Goal: Task Accomplishment & Management: Use online tool/utility

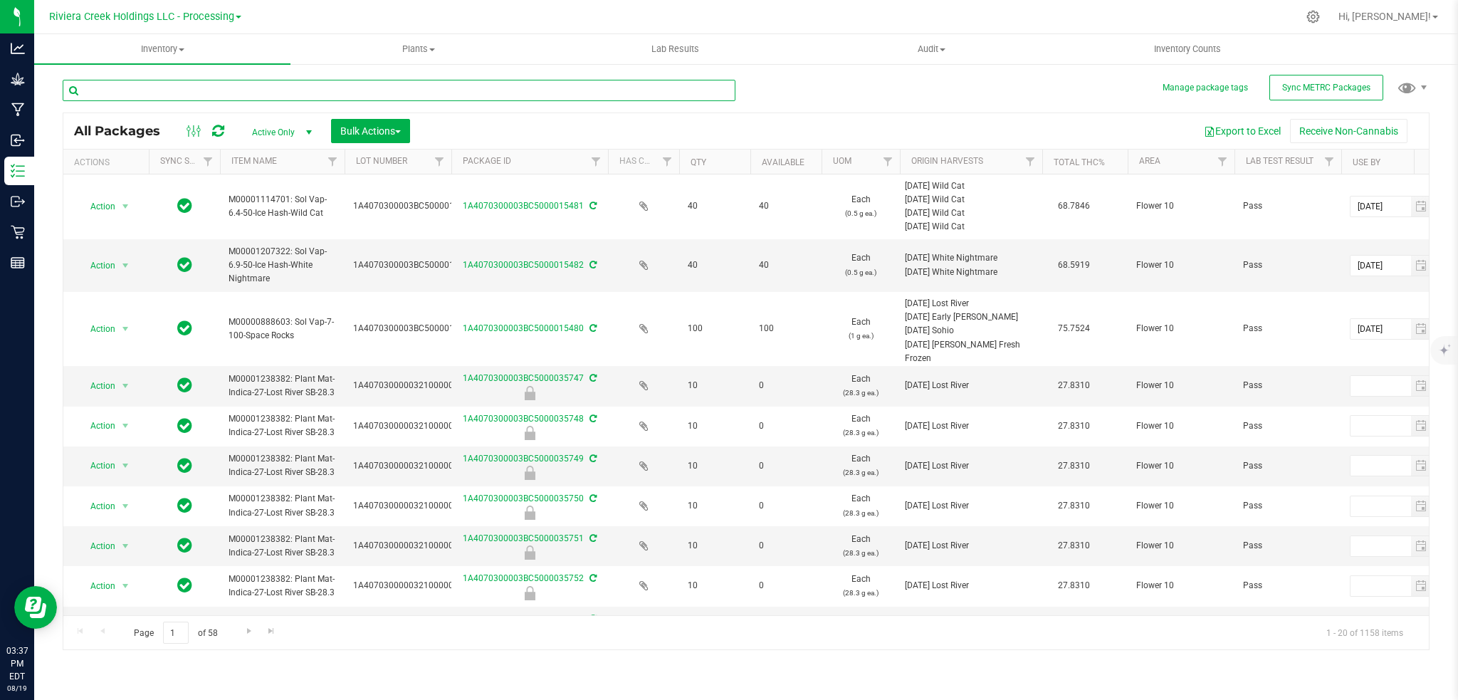
click at [178, 95] on input "text" at bounding box center [399, 90] width 673 height 21
type input "000"
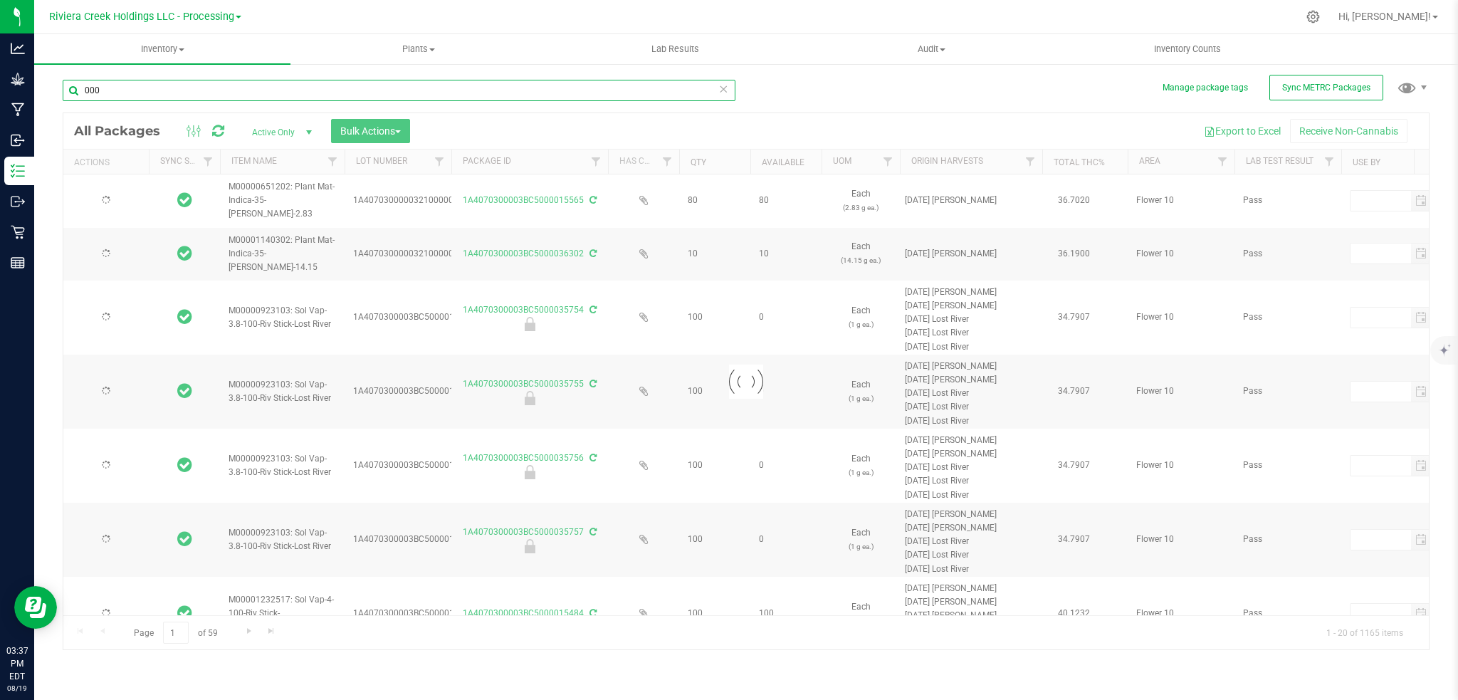
type input "[DATE]"
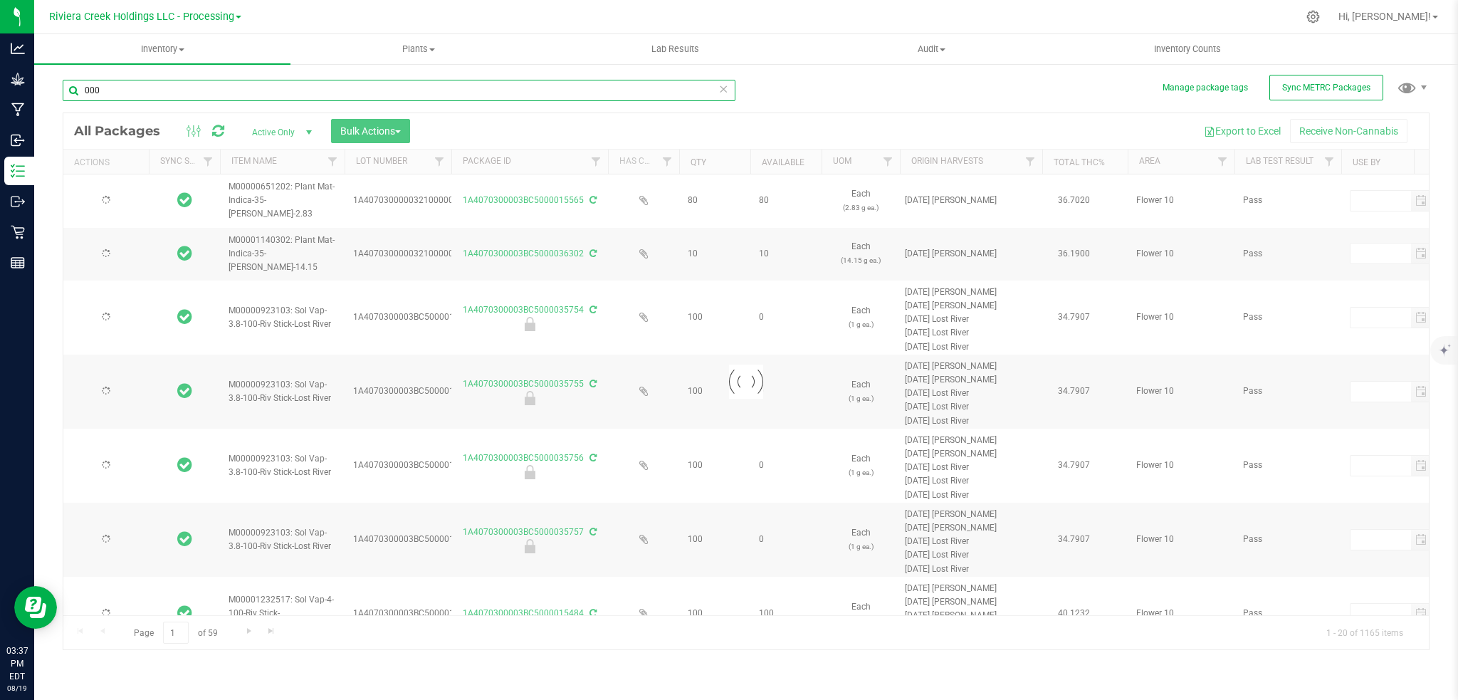
type input "[DATE]"
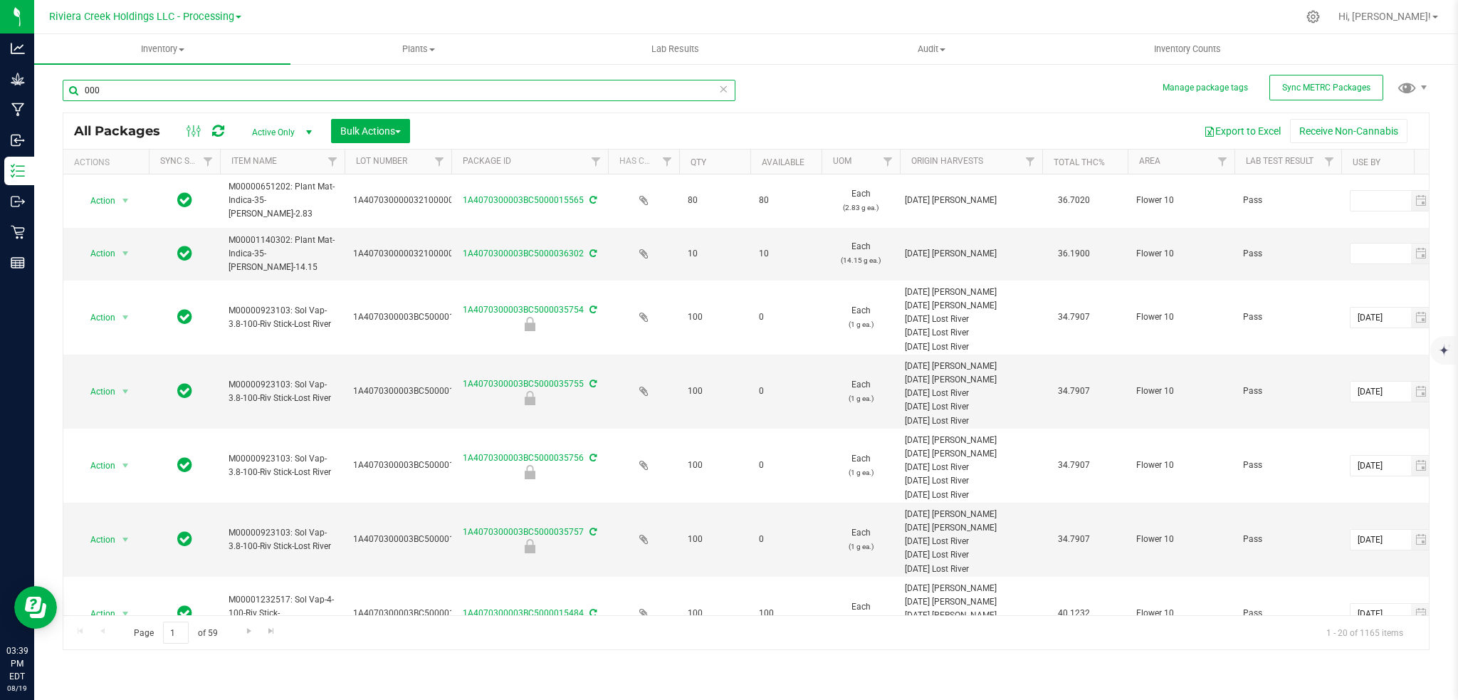
click at [127, 93] on input "000" at bounding box center [399, 90] width 673 height 21
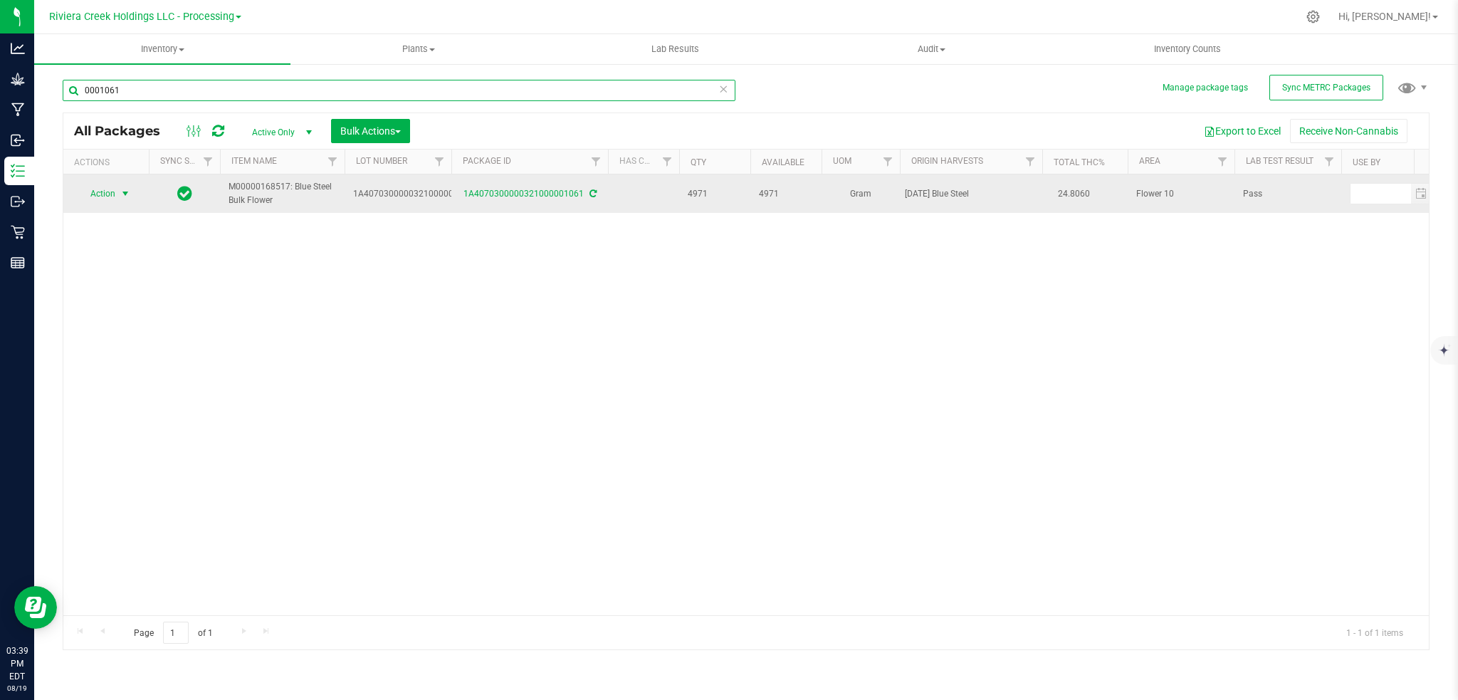
type input "0001061"
click at [127, 188] on span "select" at bounding box center [125, 193] width 11 height 11
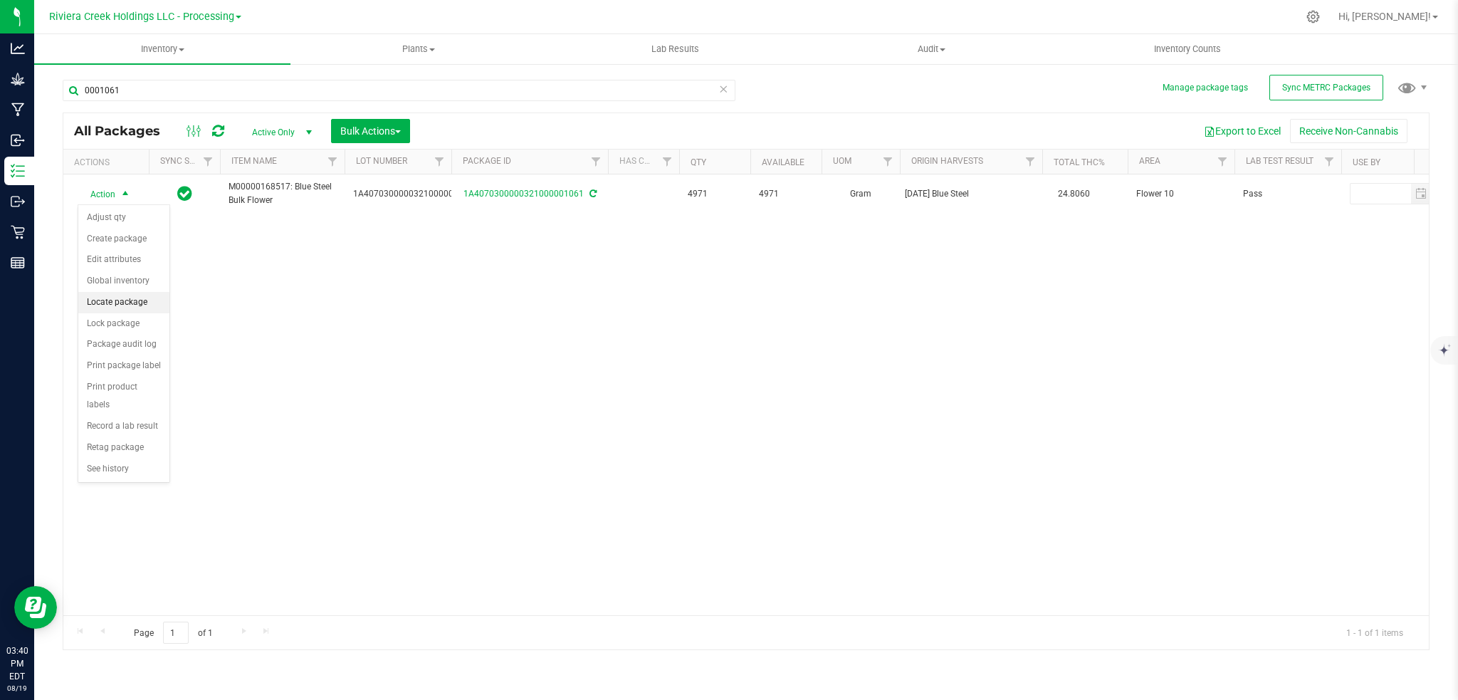
click at [120, 307] on li "Locate package" at bounding box center [123, 302] width 91 height 21
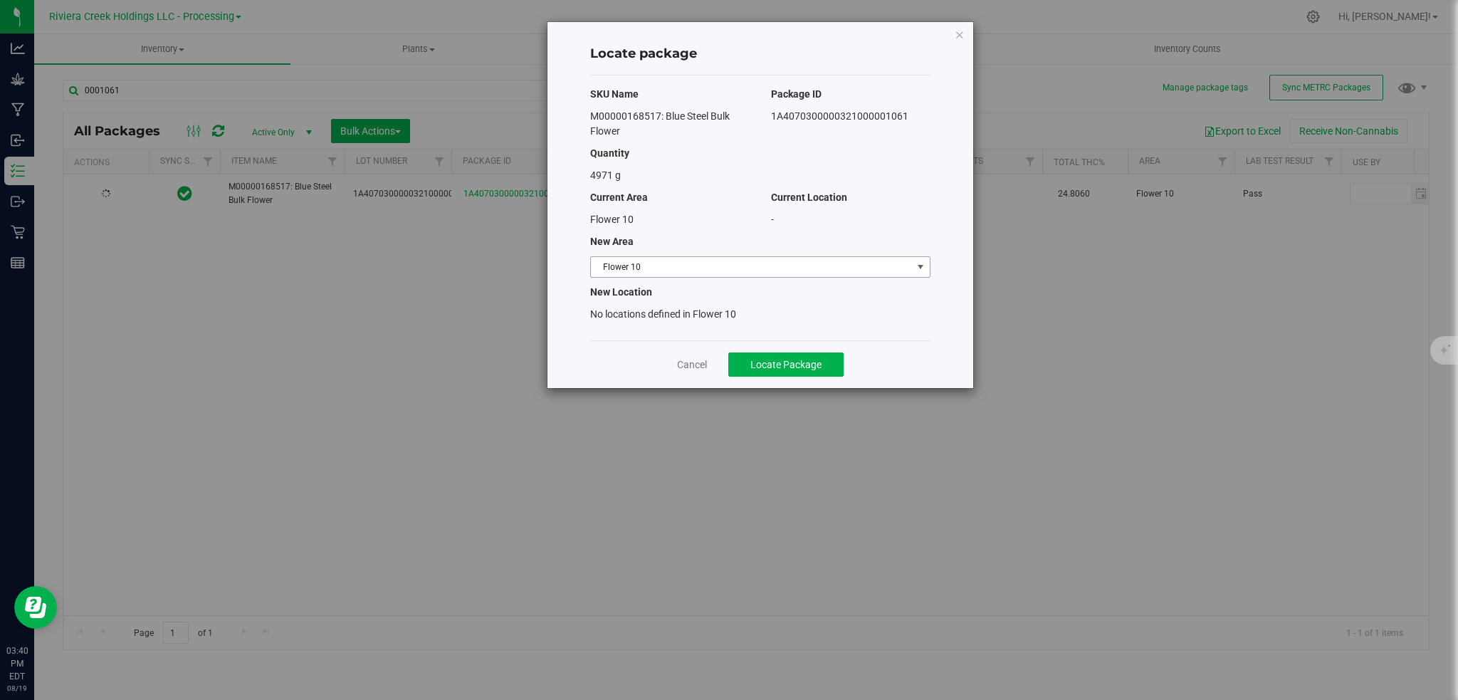
click at [919, 266] on span "select" at bounding box center [920, 266] width 11 height 11
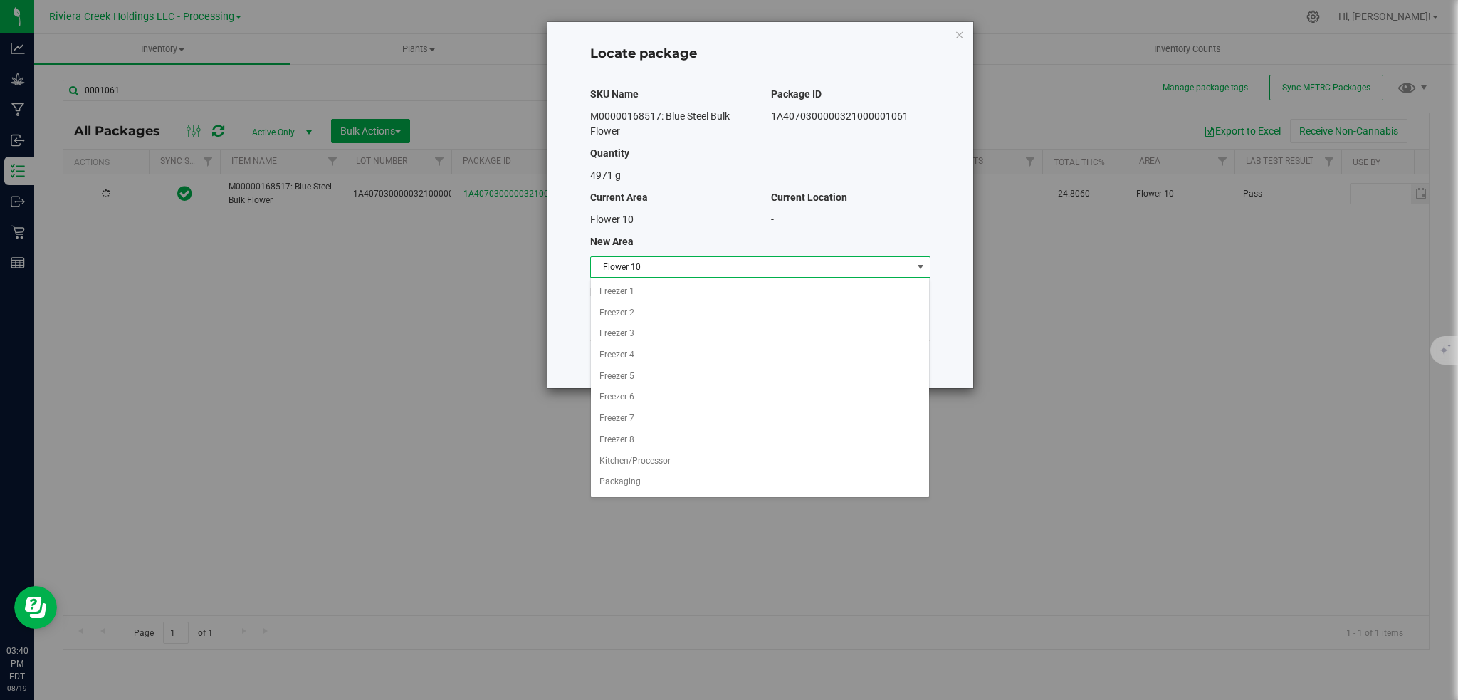
scroll to position [168, 0]
click at [607, 460] on li "Quarantine" at bounding box center [760, 462] width 339 height 21
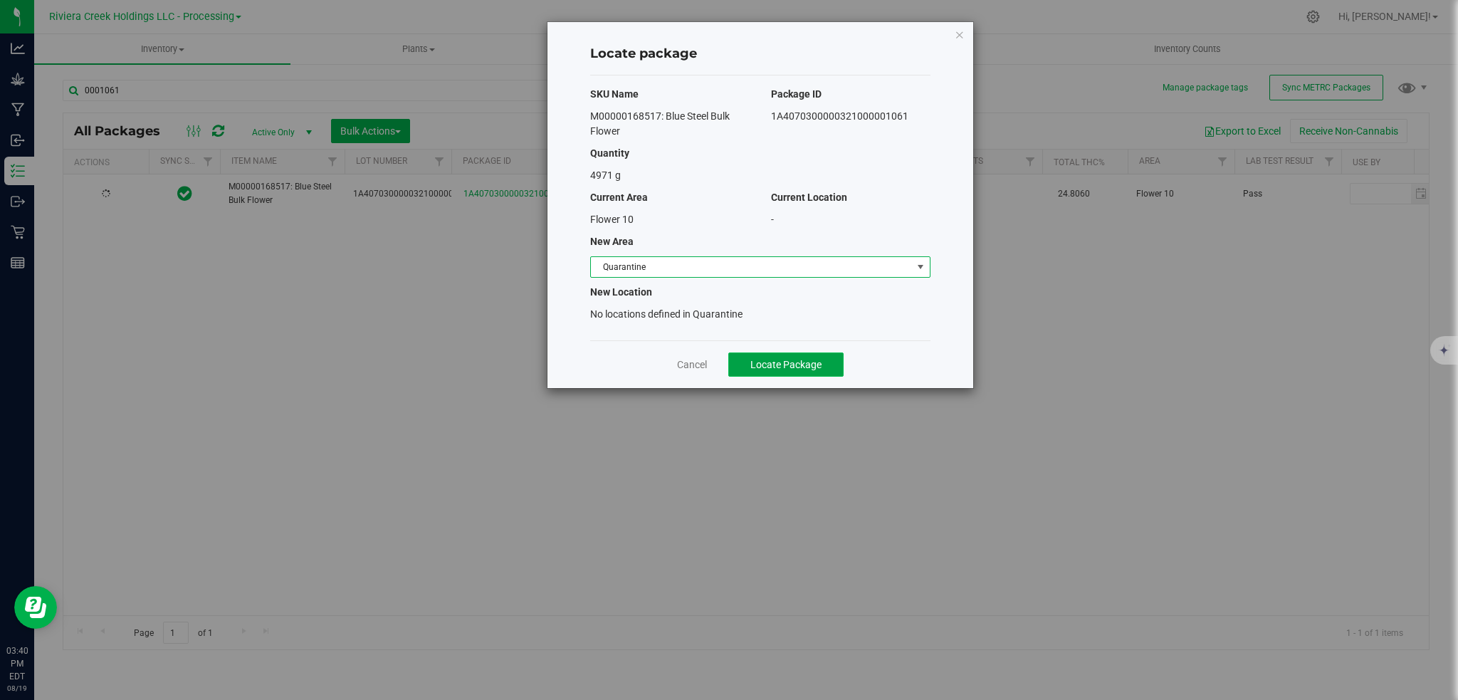
click at [766, 363] on span "Locate Package" at bounding box center [785, 364] width 71 height 11
